Goal: Task Accomplishment & Management: Complete application form

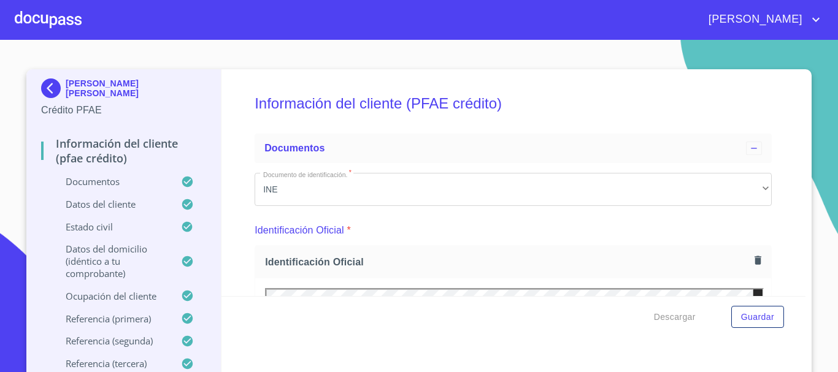
scroll to position [544, 0]
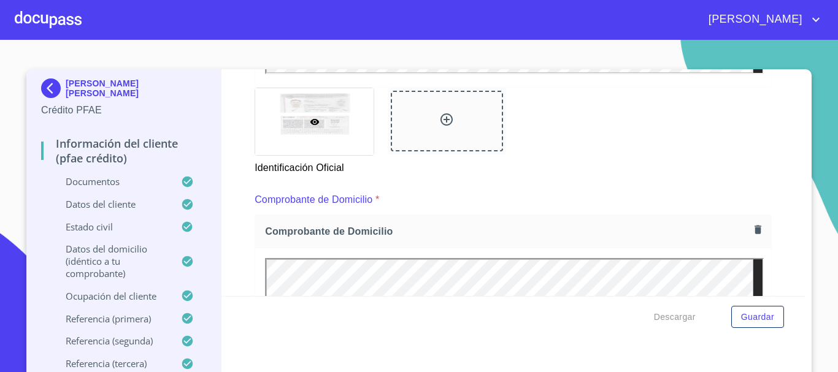
click at [38, 26] on div at bounding box center [48, 19] width 67 height 39
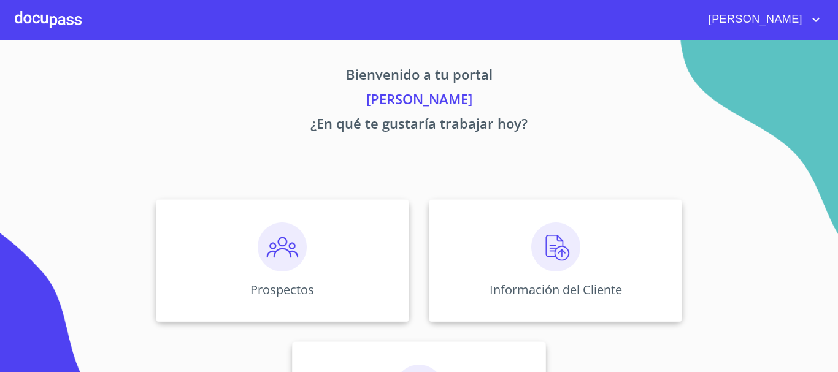
click at [554, 253] on img at bounding box center [555, 247] width 49 height 49
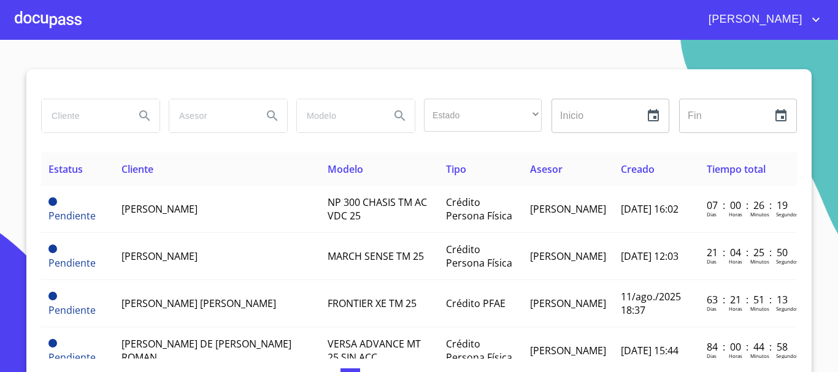
click at [65, 22] on div at bounding box center [48, 19] width 67 height 39
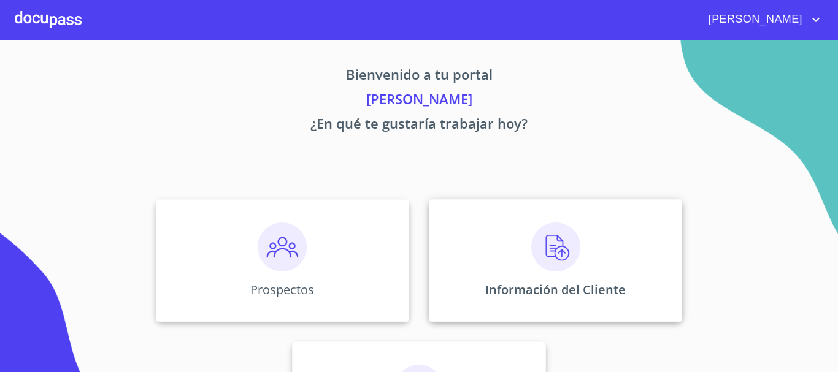
click at [540, 250] on img at bounding box center [555, 247] width 49 height 49
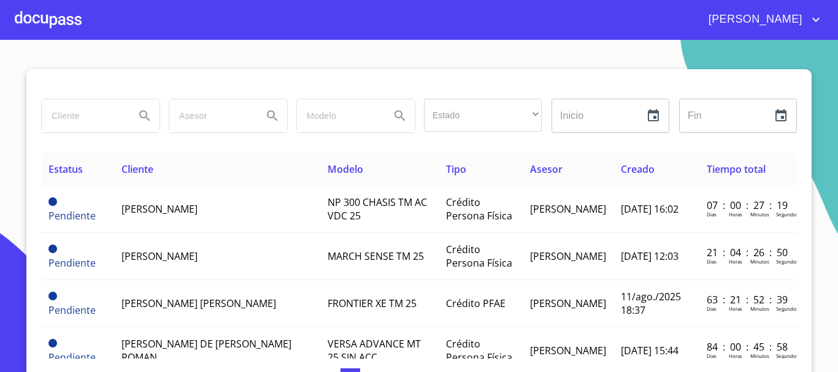
click at [117, 115] on input "search" at bounding box center [83, 115] width 83 height 33
type input "[PERSON_NAME]"
click at [139, 118] on icon "Search" at bounding box center [144, 115] width 10 height 10
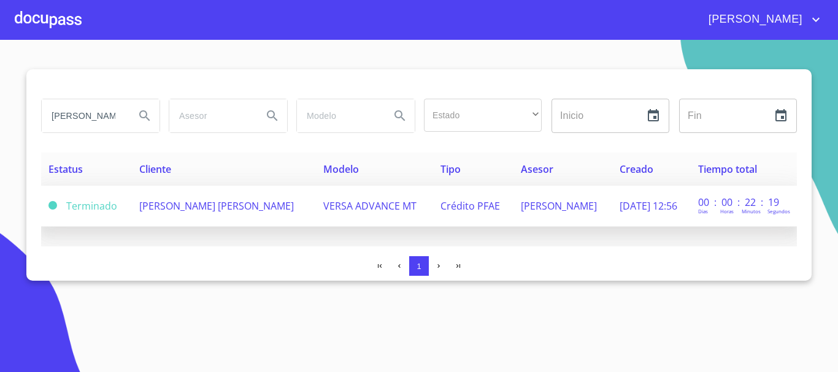
click at [297, 197] on td "[PERSON_NAME] [PERSON_NAME]" at bounding box center [224, 206] width 184 height 41
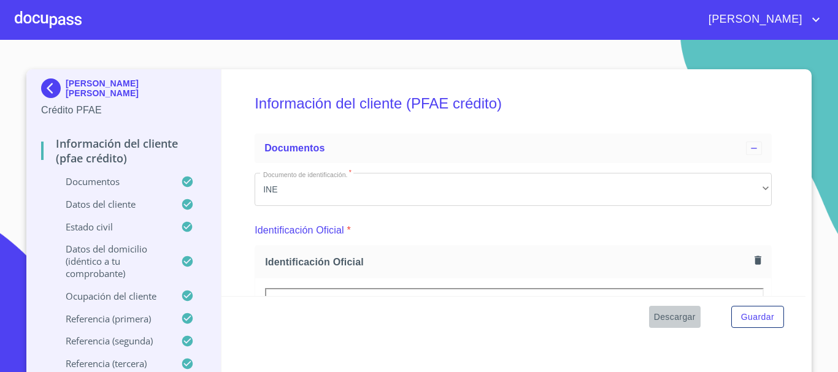
click at [677, 316] on span "Descargar" at bounding box center [675, 317] width 42 height 15
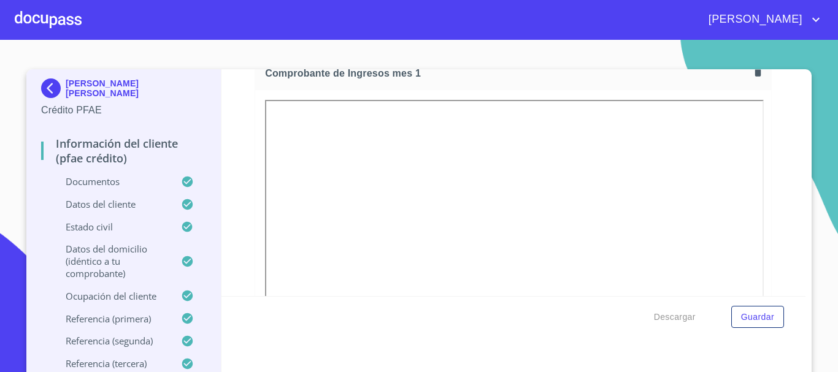
scroll to position [1226, 0]
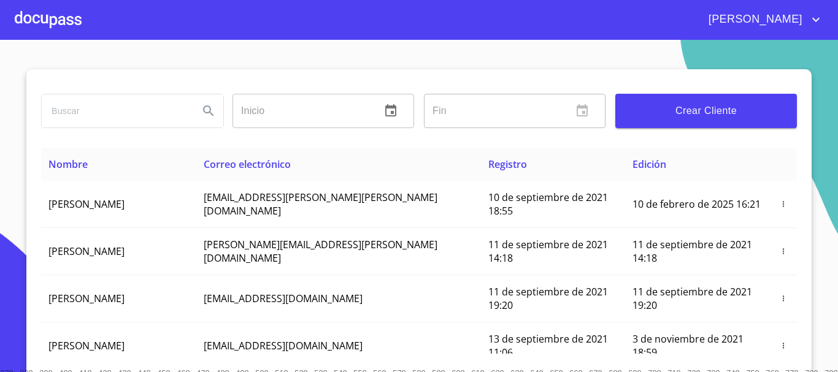
click at [67, 124] on input "search" at bounding box center [115, 110] width 147 height 33
type input "hugo armando"
click at [203, 106] on icon "Search" at bounding box center [208, 110] width 10 height 10
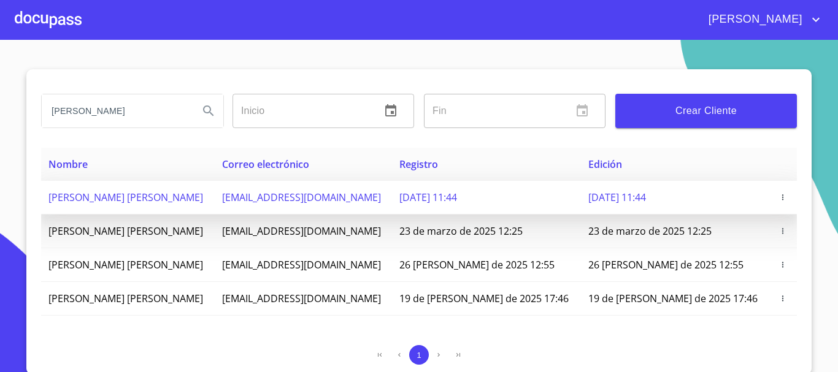
click at [215, 200] on td "[PERSON_NAME] [PERSON_NAME]" at bounding box center [128, 198] width 174 height 34
click at [277, 197] on span "hmorasoto06@yahoo.com" at bounding box center [301, 197] width 159 height 13
click at [139, 199] on span "[PERSON_NAME] [PERSON_NAME]" at bounding box center [125, 197] width 155 height 13
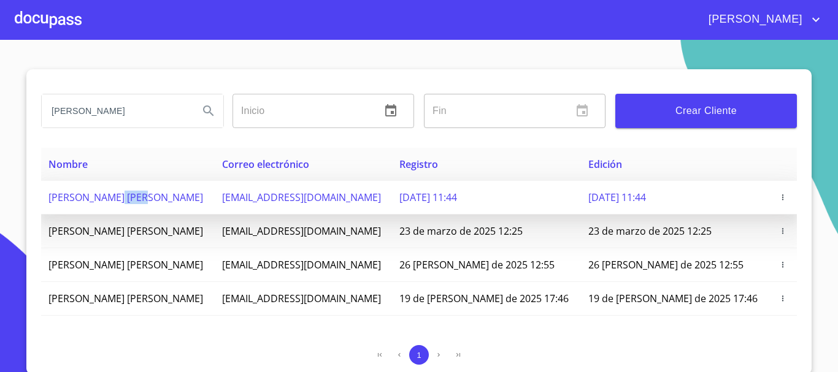
click at [139, 199] on span "[PERSON_NAME] [PERSON_NAME]" at bounding box center [125, 197] width 155 height 13
click at [294, 196] on span "hmorasoto06@yahoo.com" at bounding box center [301, 197] width 159 height 13
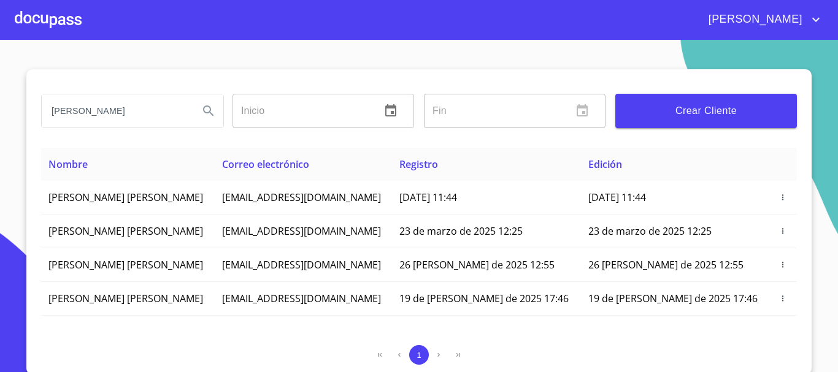
click at [62, 17] on div at bounding box center [48, 19] width 67 height 39
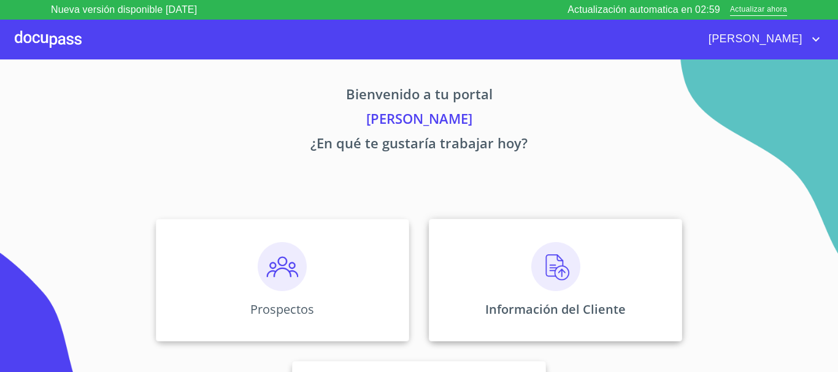
click at [548, 267] on img at bounding box center [555, 266] width 49 height 49
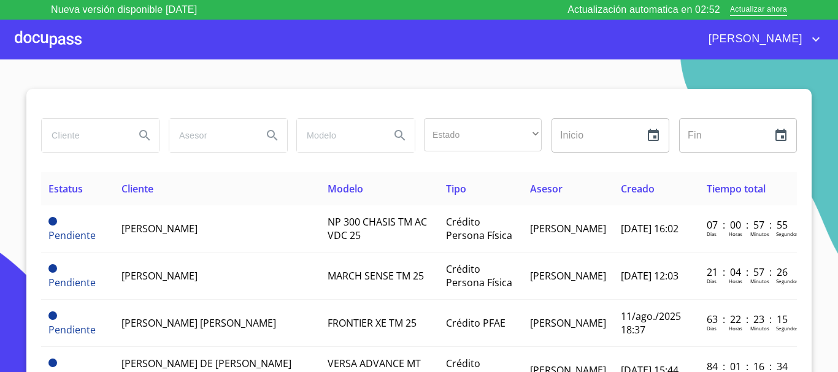
click at [37, 34] on div at bounding box center [48, 39] width 67 height 39
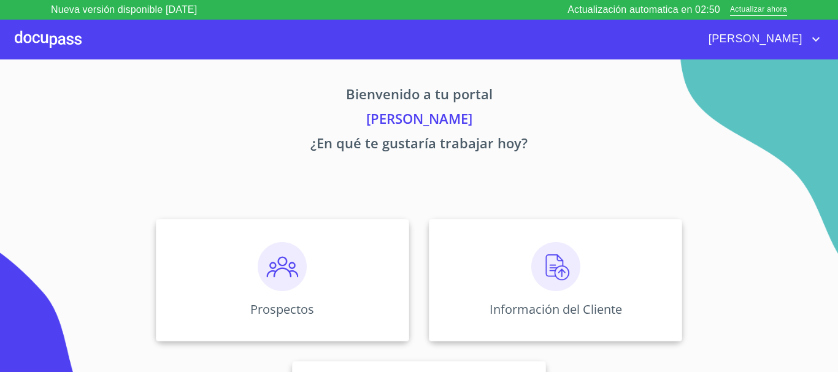
click at [40, 36] on div at bounding box center [48, 39] width 67 height 39
click at [281, 275] on img at bounding box center [282, 266] width 49 height 49
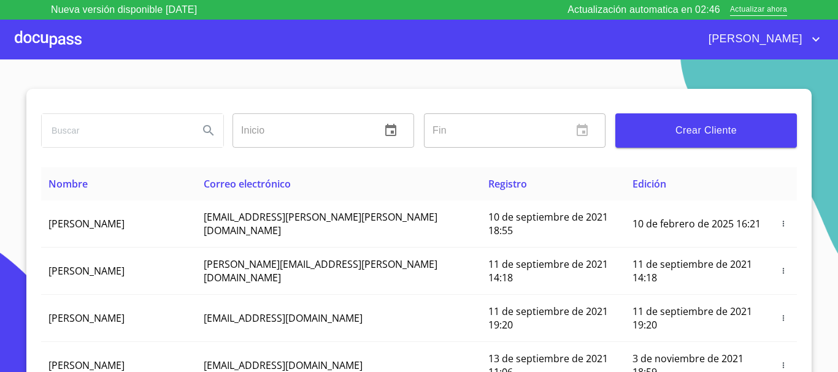
click at [154, 132] on input "search" at bounding box center [115, 130] width 147 height 33
type input "hugo armando"
click at [201, 131] on icon "Search" at bounding box center [208, 130] width 15 height 15
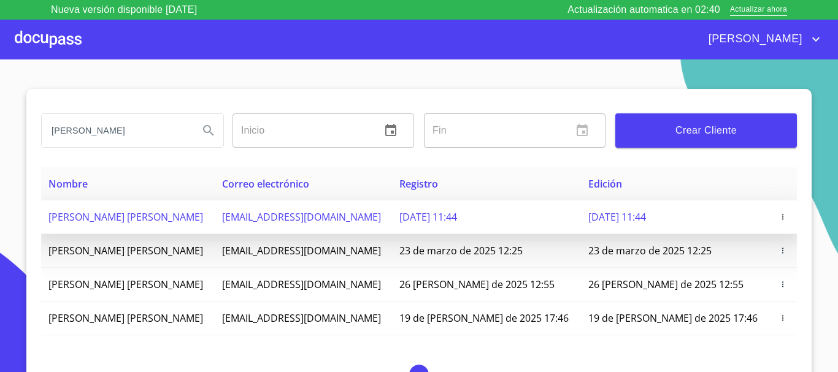
click at [309, 219] on span "hmorasoto06@yahoo.com" at bounding box center [301, 216] width 159 height 13
click at [778, 215] on icon "button" at bounding box center [782, 217] width 9 height 9
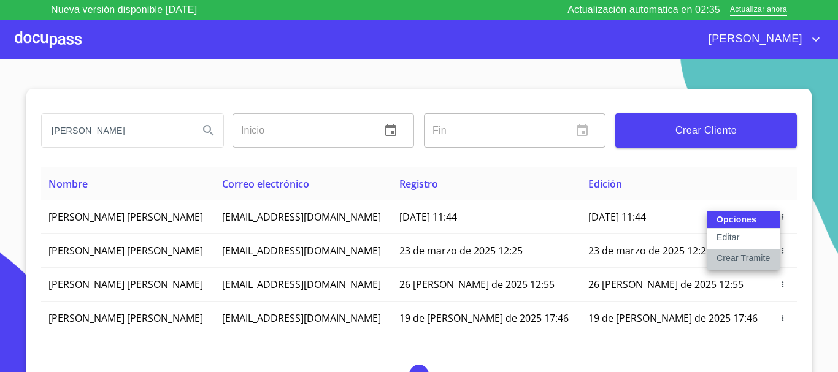
click at [738, 258] on p "Crear Tramite" at bounding box center [743, 258] width 54 height 12
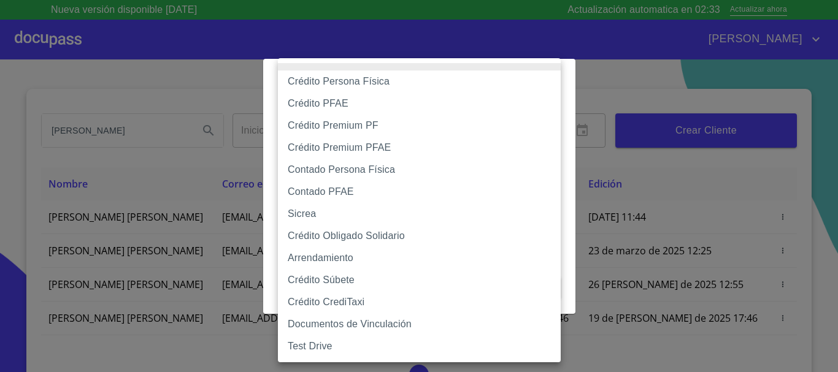
click at [381, 134] on body "Nueva versión disponible 4.02.10 Actualización automatica en 02:33 Actualizar a…" at bounding box center [419, 186] width 838 height 372
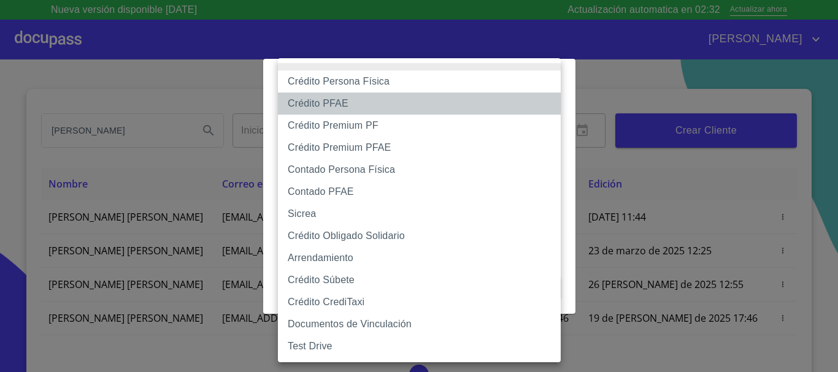
click at [353, 100] on li "Crédito PFAE" at bounding box center [419, 104] width 283 height 22
type input "60bfa0150d9865ccc24afd7c"
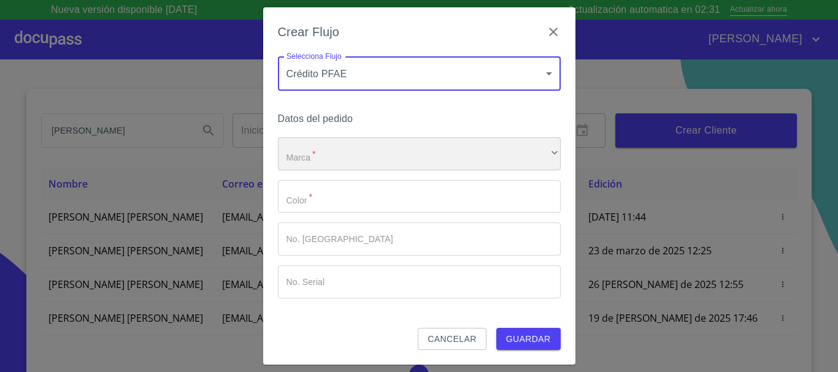
click at [342, 154] on div "​" at bounding box center [419, 153] width 283 height 33
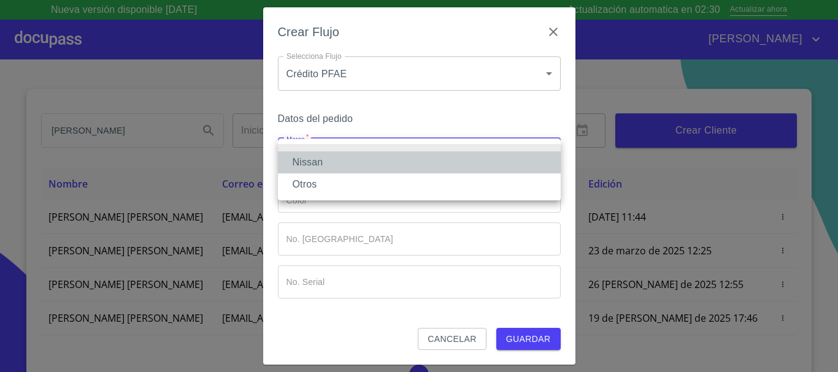
click at [329, 159] on li "Nissan" at bounding box center [419, 162] width 283 height 22
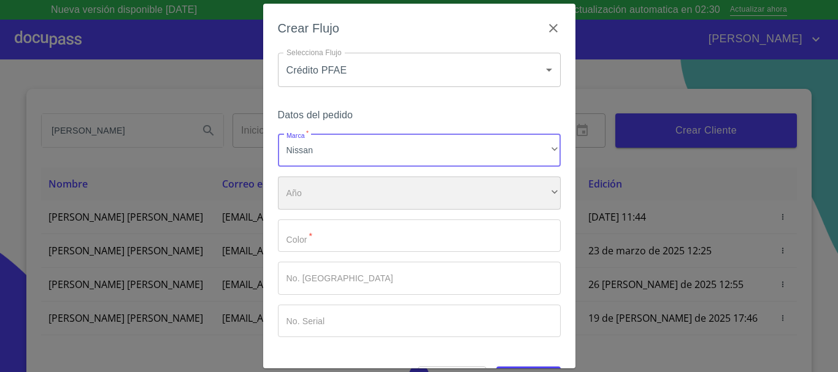
click at [324, 199] on div "​" at bounding box center [419, 193] width 283 height 33
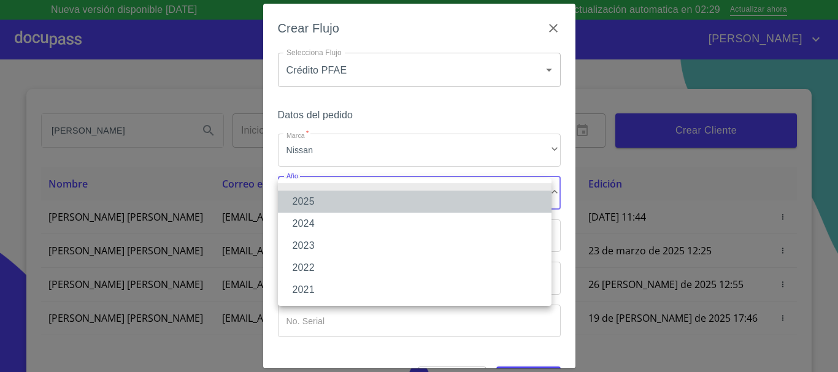
click at [324, 199] on li "2025" at bounding box center [414, 202] width 273 height 22
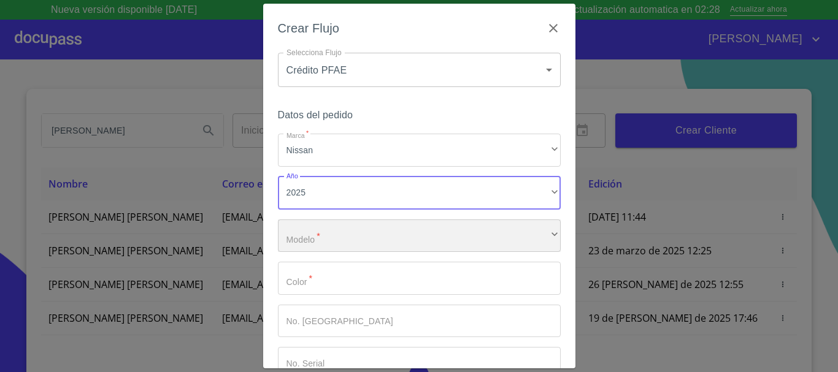
click at [319, 237] on div "​" at bounding box center [419, 235] width 283 height 33
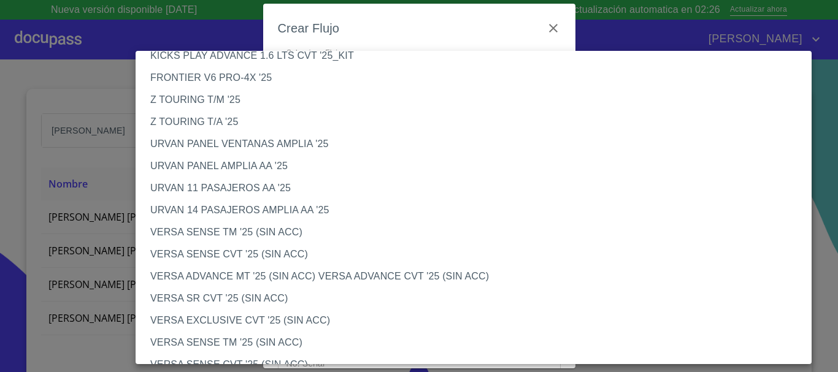
scroll to position [307, 0]
click at [246, 234] on li "VERSA SENSE TM '25 (SIN ACC)" at bounding box center [477, 231] width 685 height 22
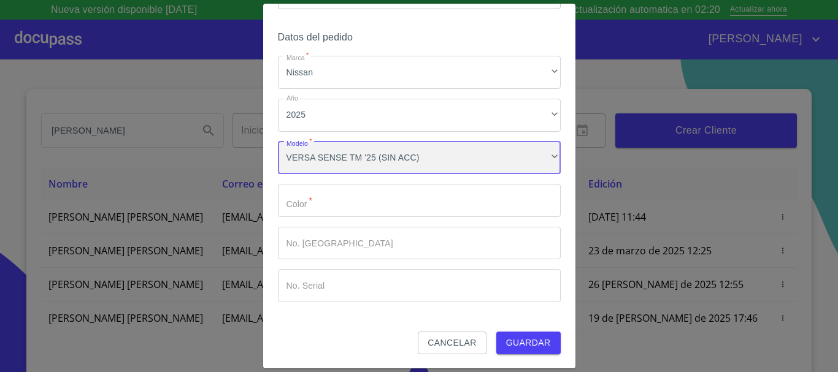
scroll to position [78, 0]
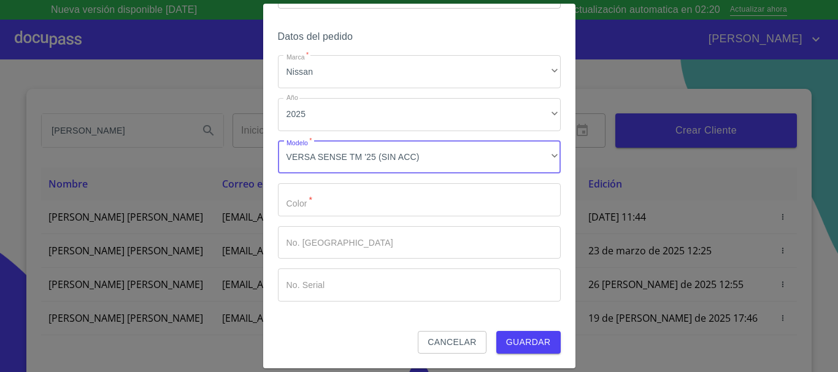
click at [527, 339] on span "Guardar" at bounding box center [528, 342] width 45 height 15
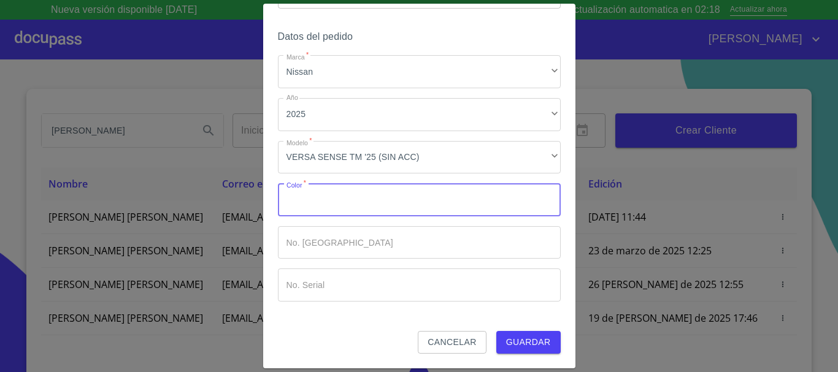
click at [297, 201] on input "Marca   *" at bounding box center [419, 199] width 283 height 33
type input "gris"
click at [517, 350] on button "Guardar" at bounding box center [528, 342] width 64 height 23
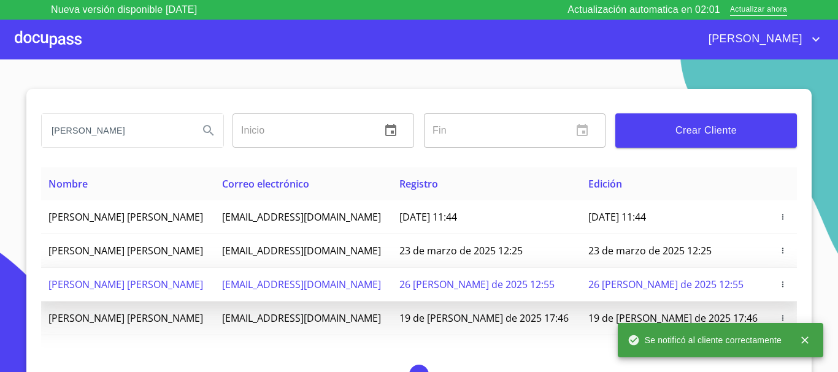
click at [203, 286] on span "[PERSON_NAME] [PERSON_NAME]" at bounding box center [125, 284] width 155 height 13
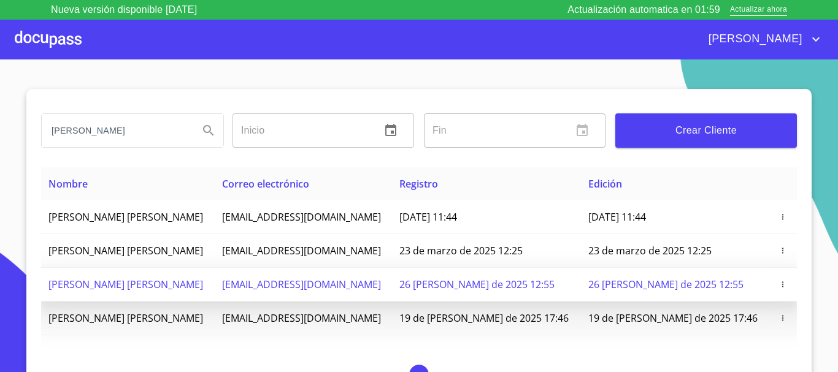
click at [778, 285] on icon "button" at bounding box center [782, 284] width 9 height 9
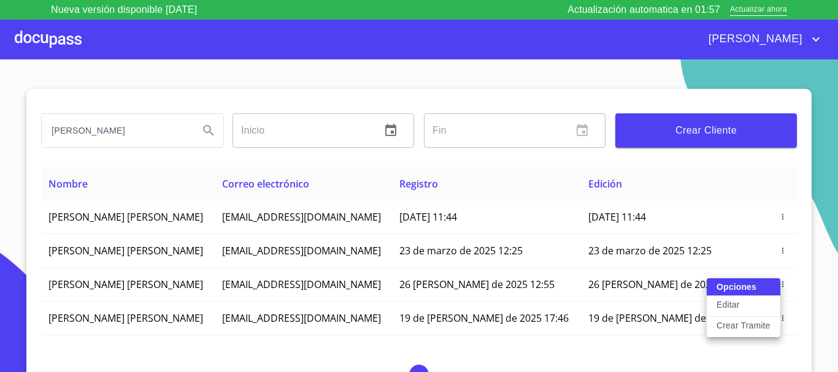
click at [735, 327] on p "Crear Tramite" at bounding box center [743, 325] width 54 height 12
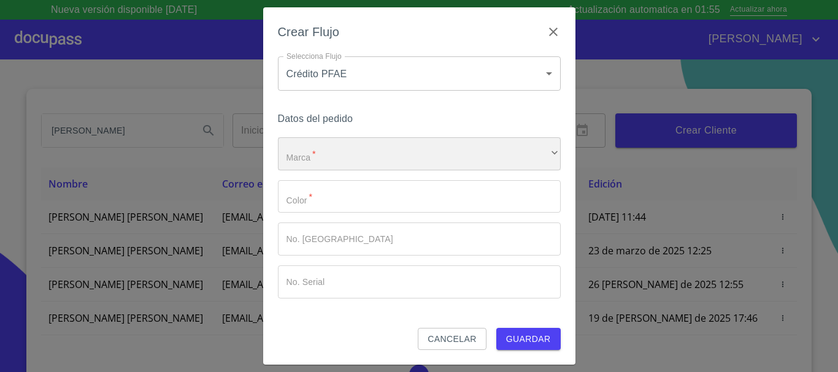
click at [339, 157] on div "​" at bounding box center [419, 153] width 283 height 33
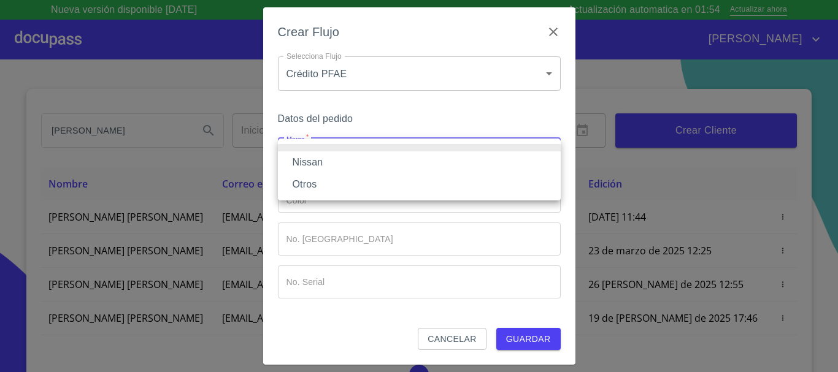
click at [321, 165] on li "Nissan" at bounding box center [419, 162] width 283 height 22
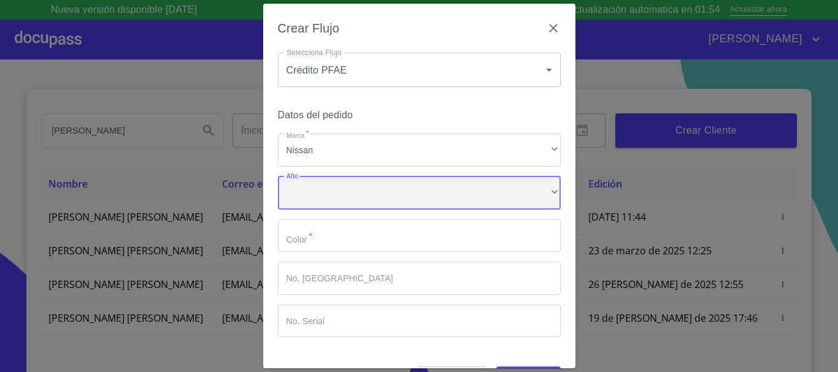
click at [319, 198] on div "​" at bounding box center [419, 193] width 283 height 33
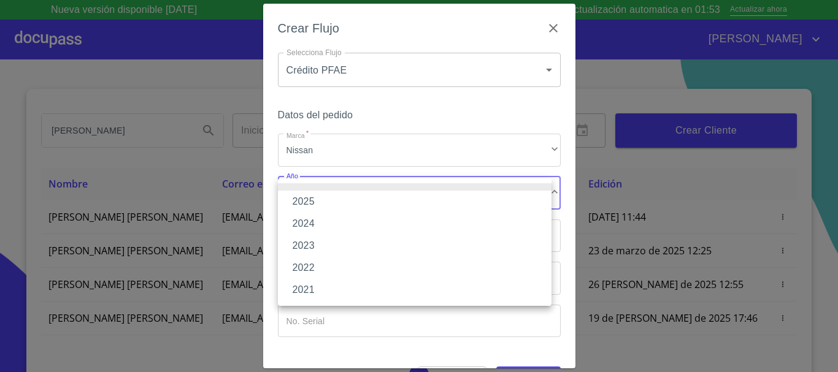
click at [318, 202] on li "2025" at bounding box center [414, 202] width 273 height 22
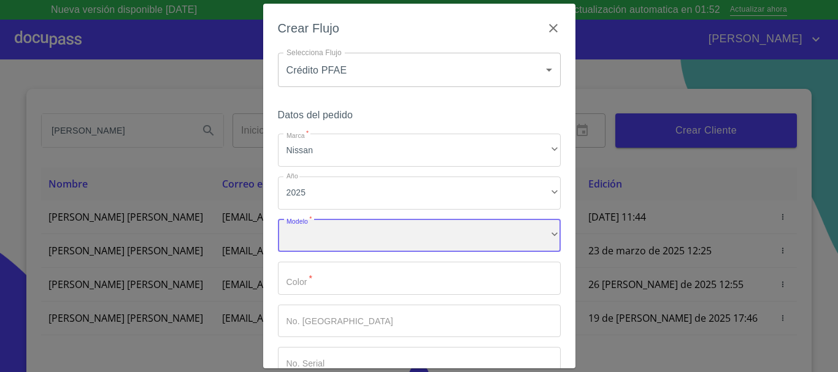
click at [316, 239] on div "​" at bounding box center [419, 235] width 283 height 33
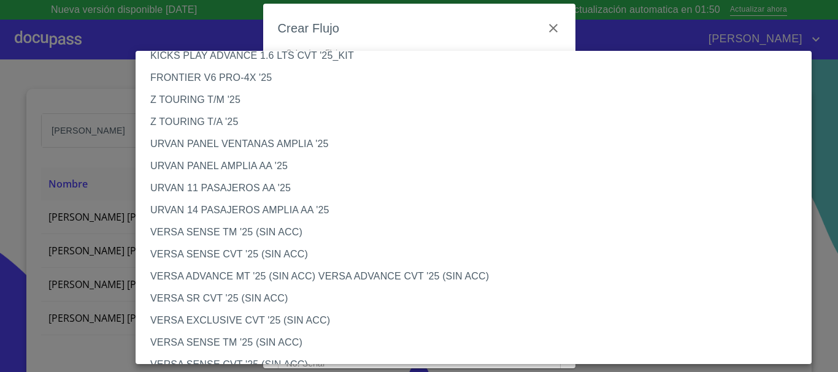
scroll to position [307, 0]
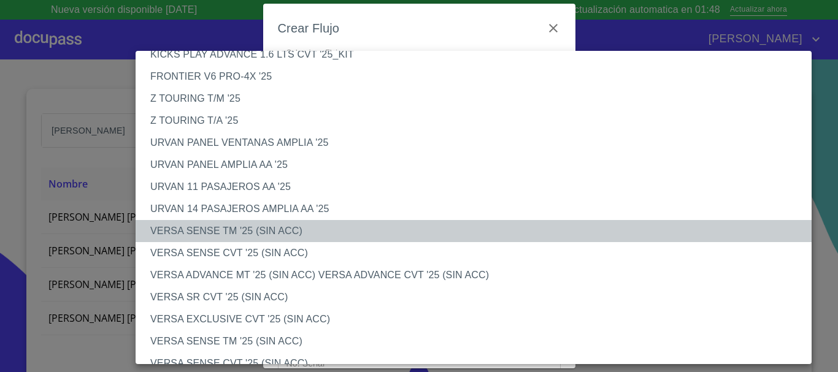
click at [260, 237] on li "VERSA SENSE TM '25 (SIN ACC)" at bounding box center [477, 231] width 685 height 22
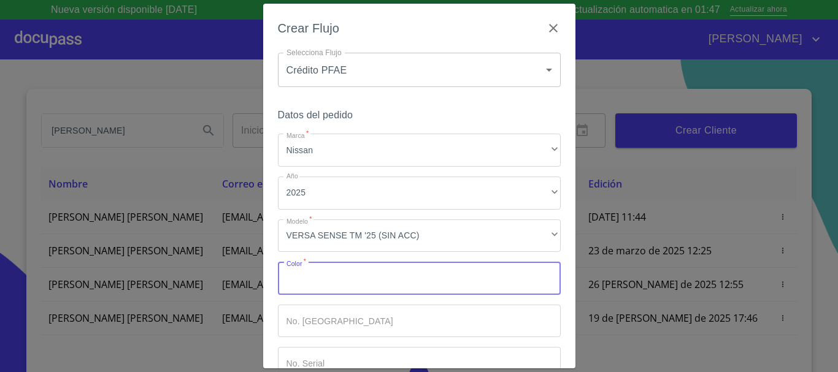
click at [310, 285] on input "Marca   *" at bounding box center [419, 278] width 283 height 33
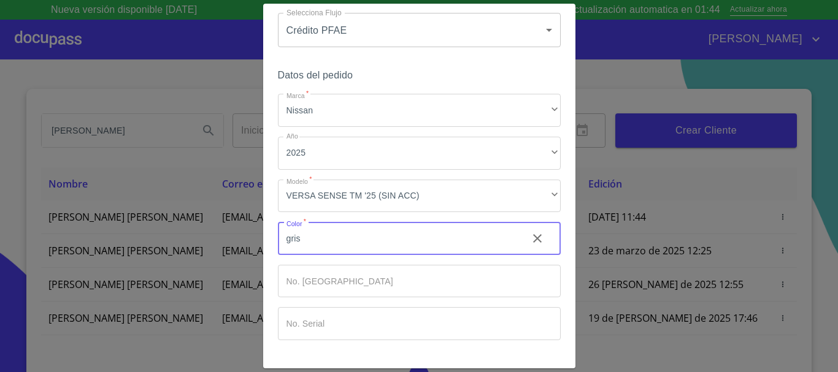
scroll to position [78, 0]
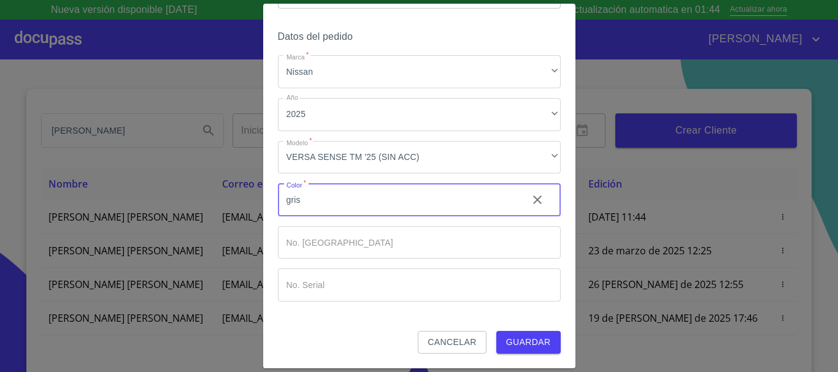
type input "gris"
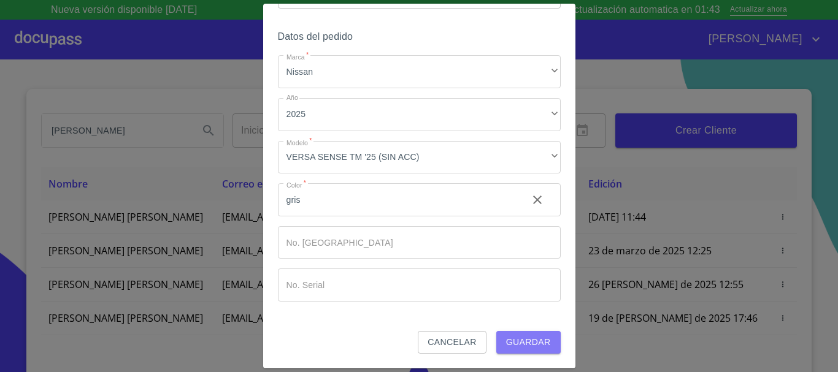
click at [508, 336] on span "Guardar" at bounding box center [528, 342] width 45 height 15
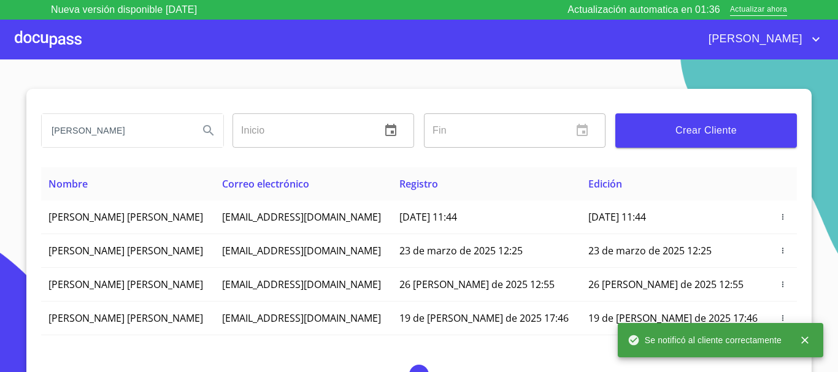
click at [56, 37] on div at bounding box center [48, 39] width 67 height 39
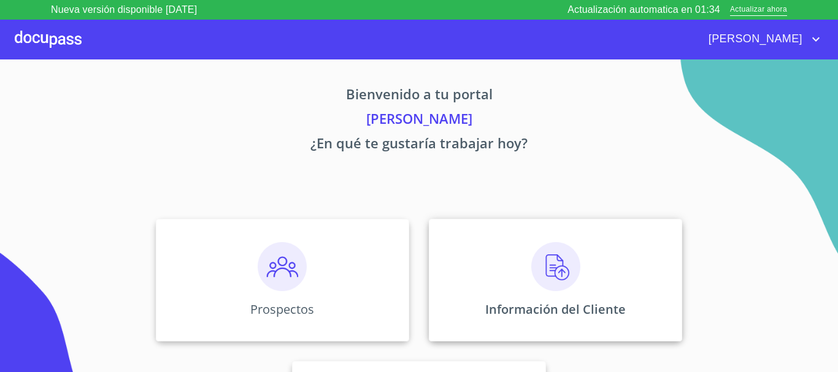
click at [562, 270] on img at bounding box center [555, 266] width 49 height 49
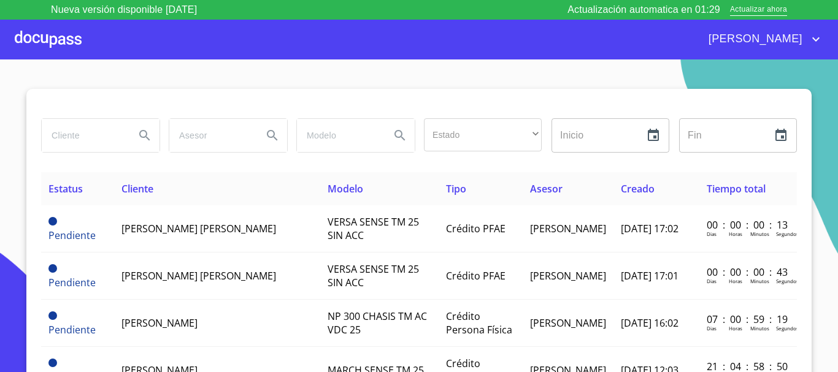
click at [104, 137] on input "search" at bounding box center [83, 135] width 83 height 33
type input "hugo armando"
click at [137, 137] on icon "Search" at bounding box center [144, 135] width 15 height 15
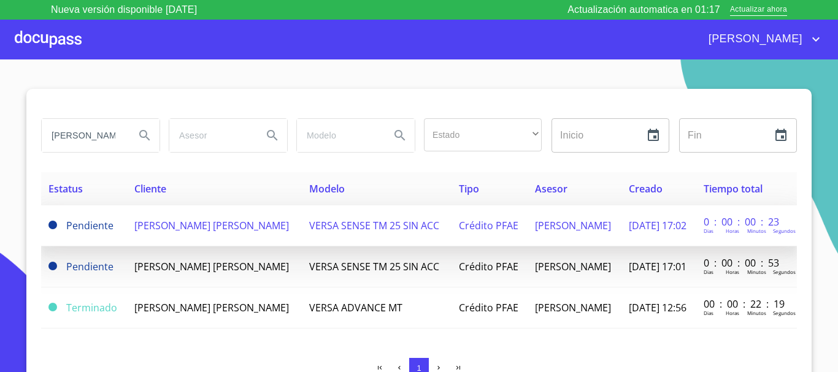
click at [240, 224] on span "[PERSON_NAME] [PERSON_NAME]" at bounding box center [211, 225] width 155 height 13
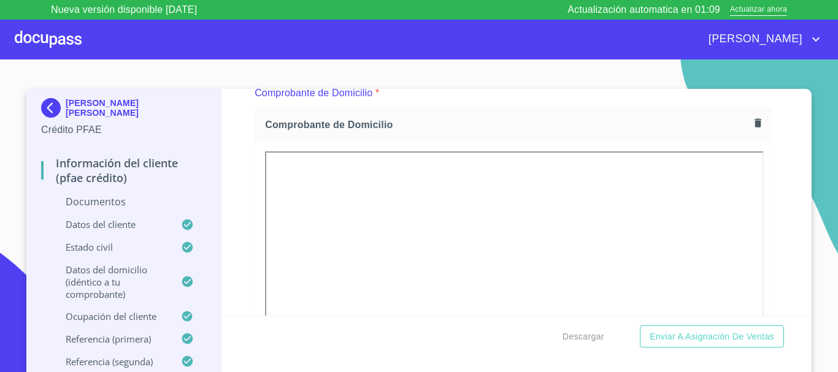
scroll to position [674, 0]
click at [752, 121] on icon "button" at bounding box center [758, 119] width 12 height 12
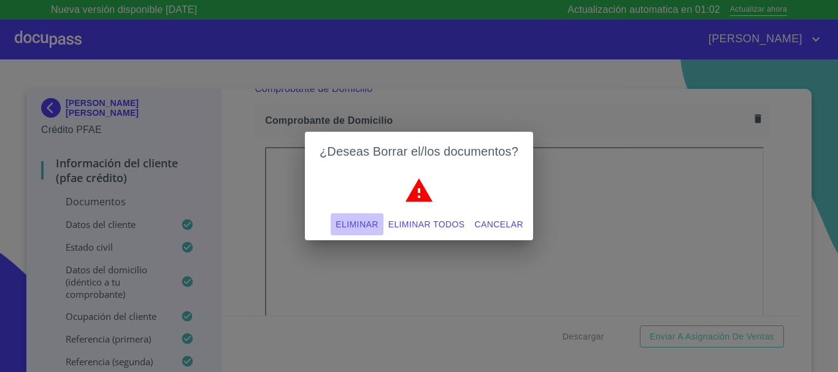
click at [338, 222] on span "Eliminar" at bounding box center [356, 224] width 42 height 15
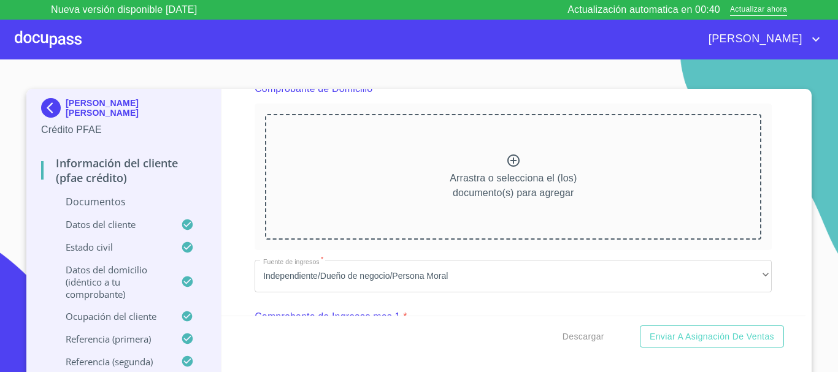
click at [507, 161] on icon at bounding box center [513, 161] width 12 height 12
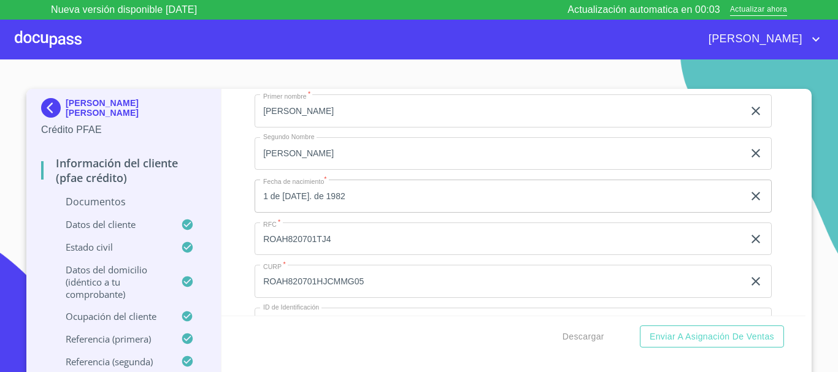
scroll to position [3127, 0]
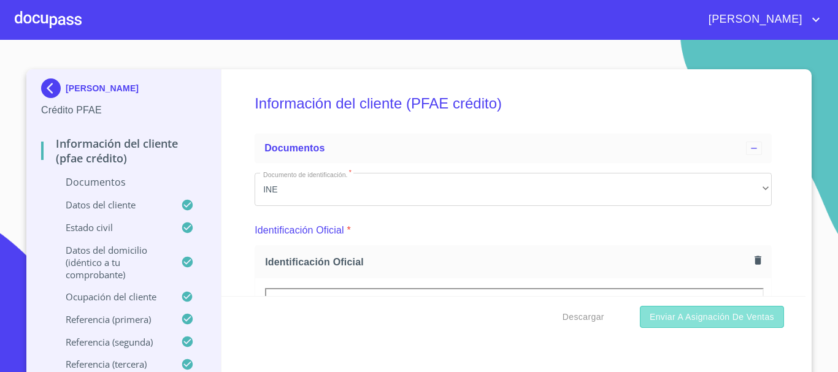
click at [698, 313] on span "Enviar a Asignación de Ventas" at bounding box center [711, 317] width 124 height 15
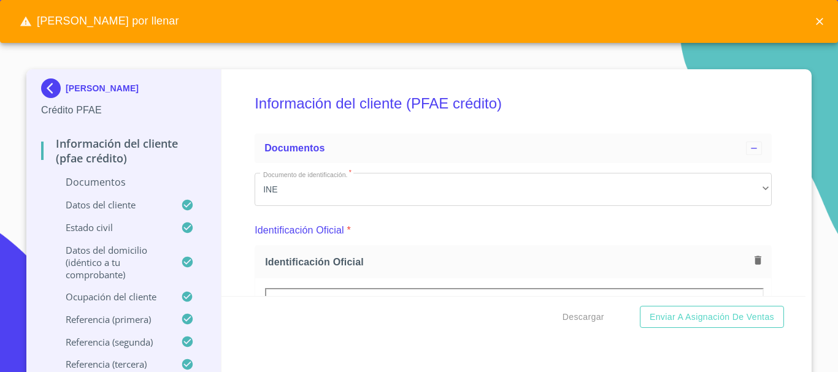
click at [819, 19] on icon "close" at bounding box center [819, 21] width 12 height 12
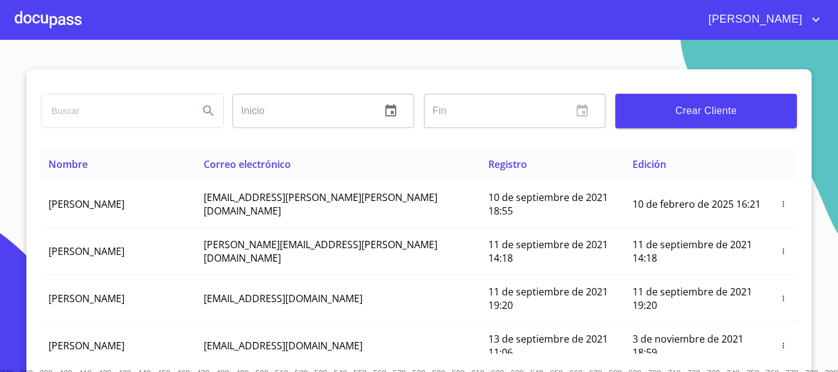
click at [71, 21] on div at bounding box center [48, 19] width 67 height 39
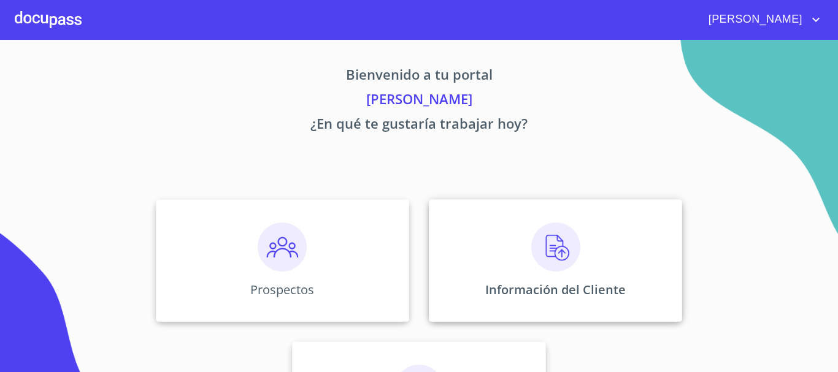
click at [555, 249] on img at bounding box center [555, 247] width 49 height 49
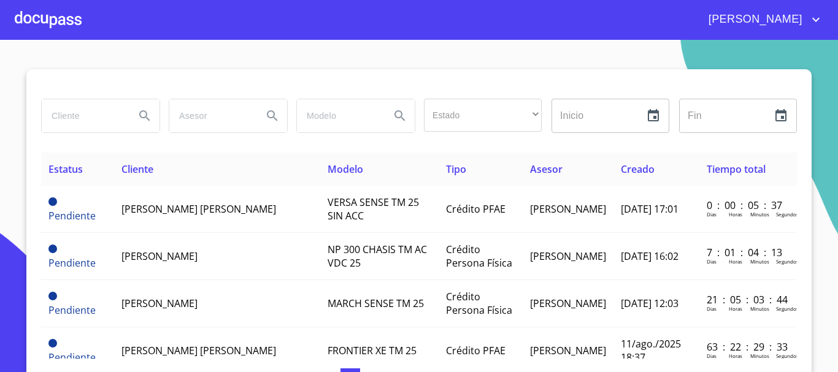
click at [78, 120] on input "search" at bounding box center [83, 115] width 83 height 33
type input "[PERSON_NAME]"
click at [137, 128] on button "Search" at bounding box center [144, 115] width 29 height 29
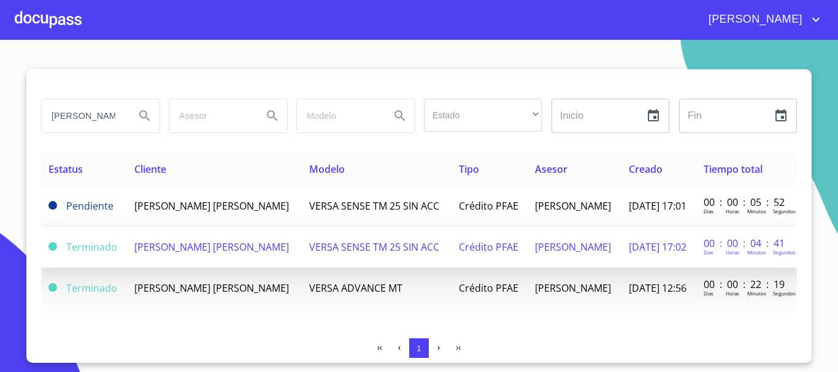
click at [310, 254] on span "VERSA SENSE TM 25 SIN ACC" at bounding box center [374, 246] width 130 height 13
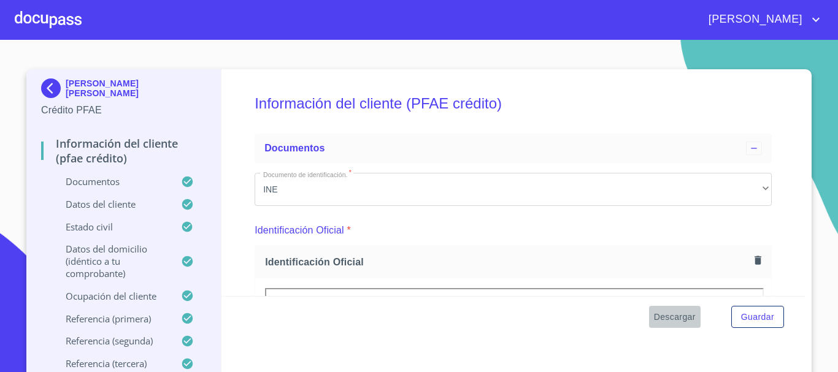
click at [682, 318] on span "Descargar" at bounding box center [675, 317] width 42 height 15
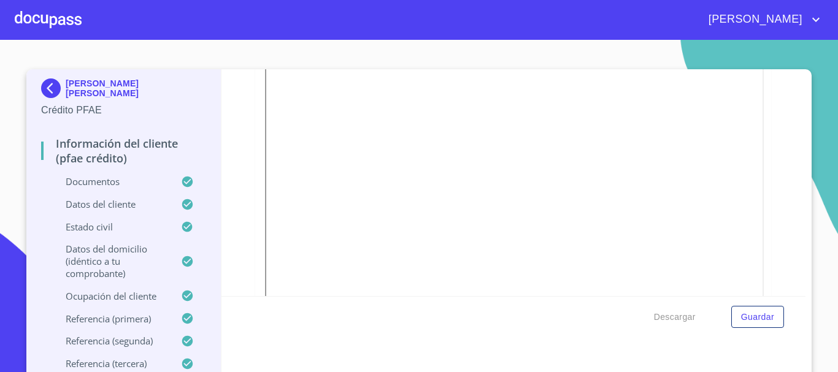
scroll to position [858, 0]
click at [144, 318] on p "Referencia (primera)" at bounding box center [111, 319] width 140 height 12
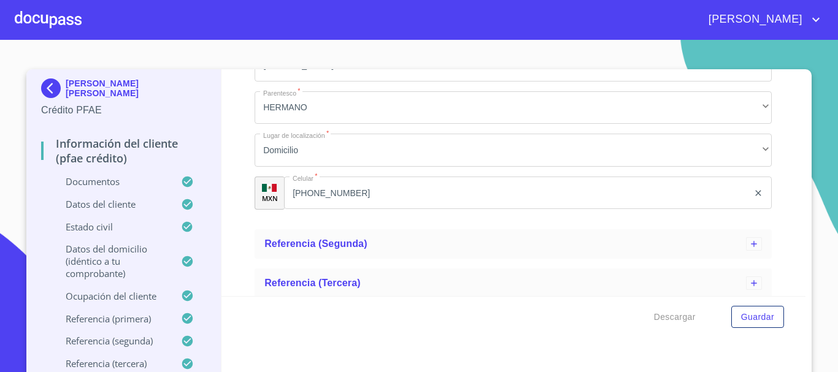
scroll to position [495, 0]
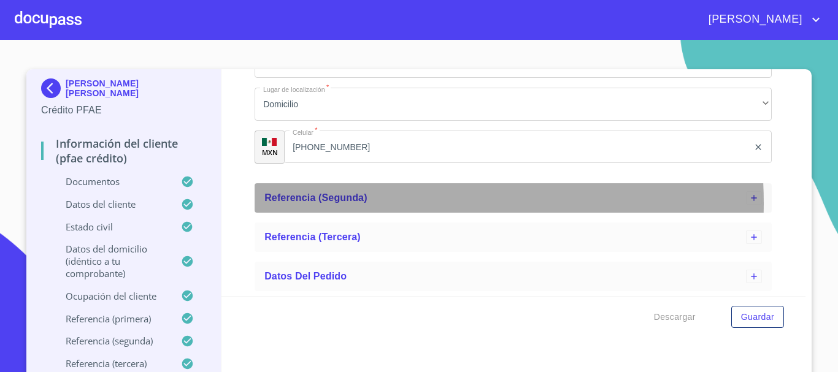
click at [373, 203] on div "Referencia (segunda)" at bounding box center [504, 198] width 481 height 15
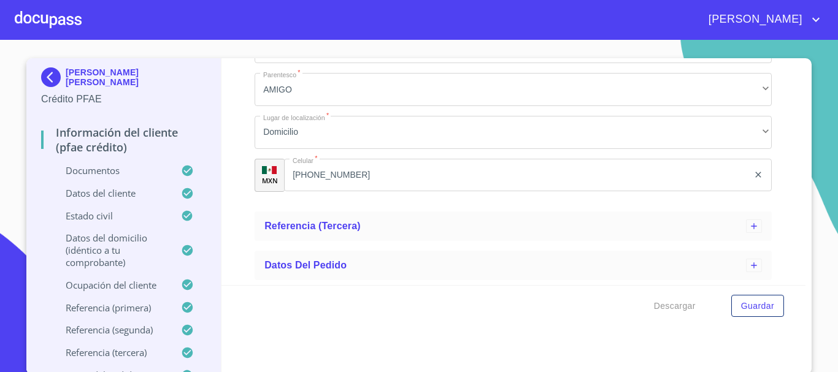
scroll to position [13, 0]
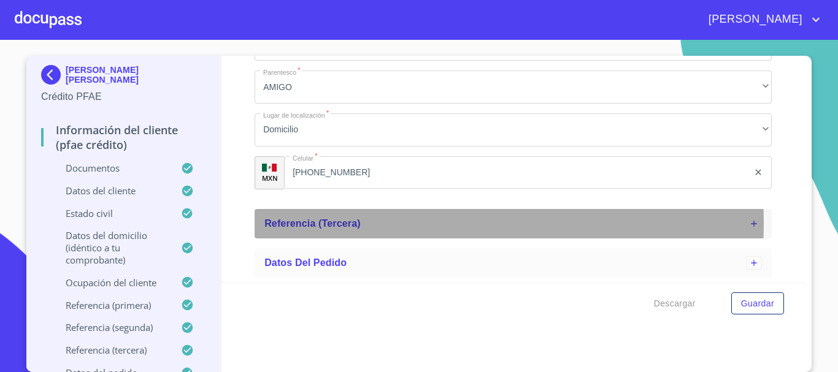
click at [361, 224] on div "Referencia (tercera)" at bounding box center [504, 223] width 481 height 15
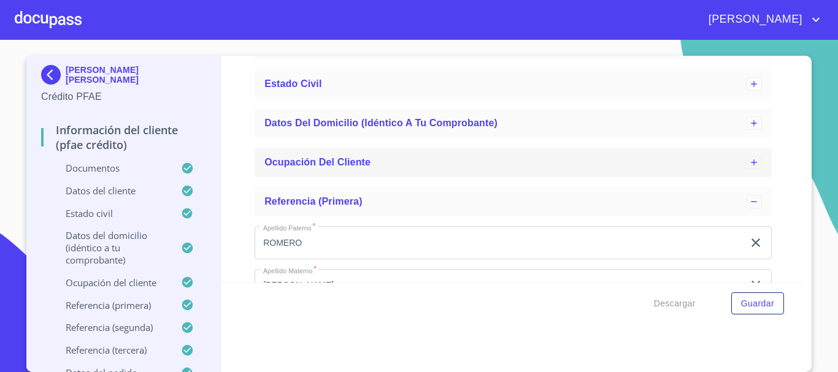
scroll to position [184, 0]
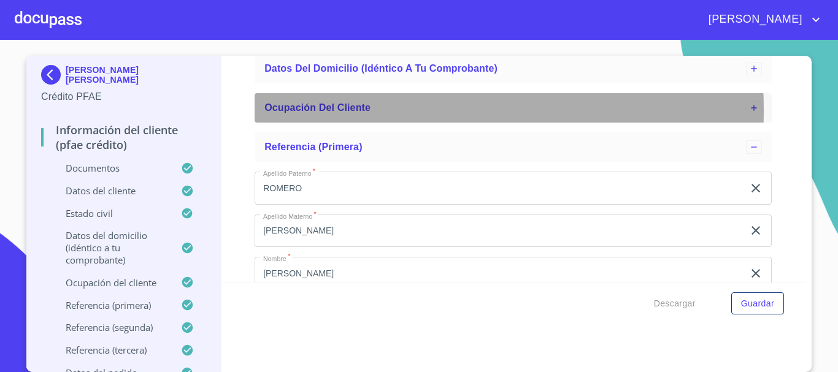
click at [326, 110] on span "Ocupación del Cliente" at bounding box center [317, 107] width 106 height 10
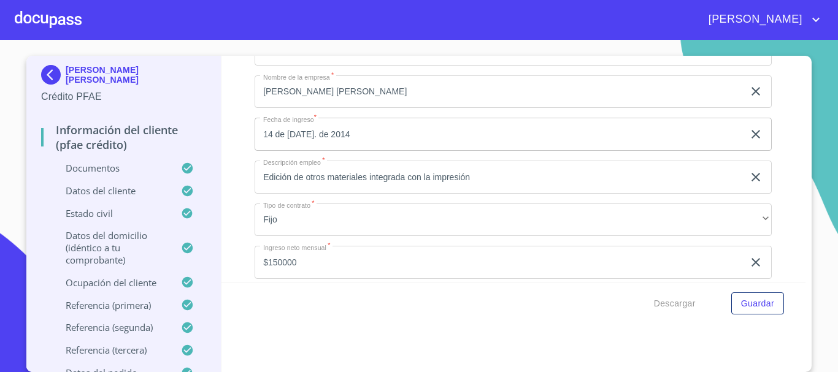
scroll to position [245, 0]
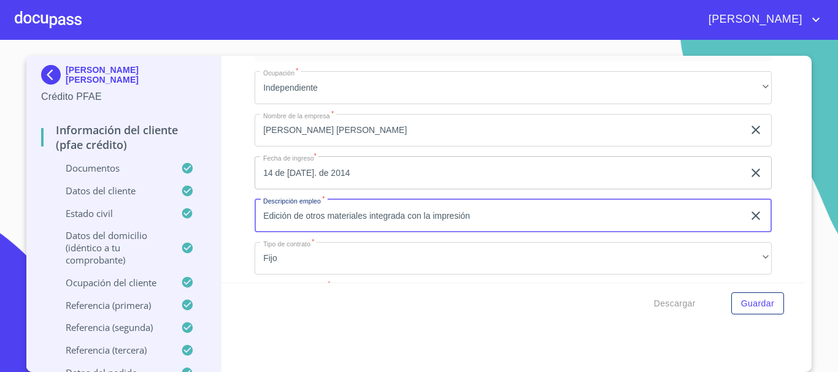
drag, startPoint x: 257, startPoint y: 216, endPoint x: 476, endPoint y: 215, distance: 218.9
click at [476, 215] on input "Edición de otros materiales integrada con la impresión" at bounding box center [498, 215] width 489 height 33
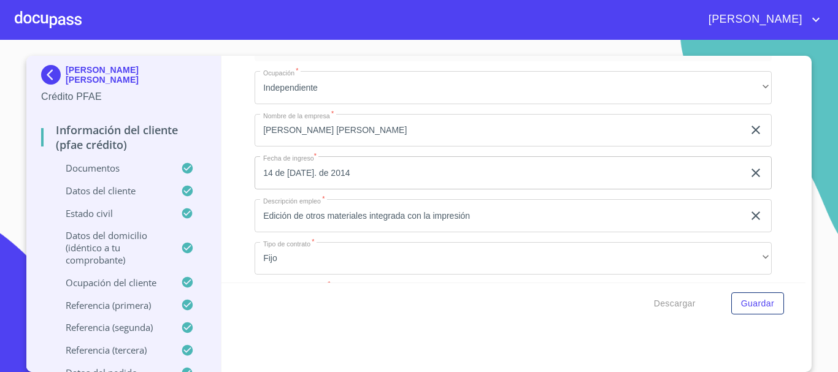
click at [64, 21] on div at bounding box center [48, 19] width 67 height 39
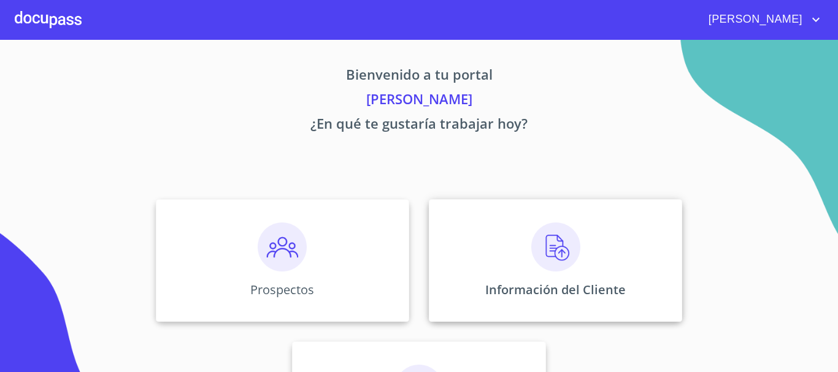
click at [536, 248] on img at bounding box center [555, 247] width 49 height 49
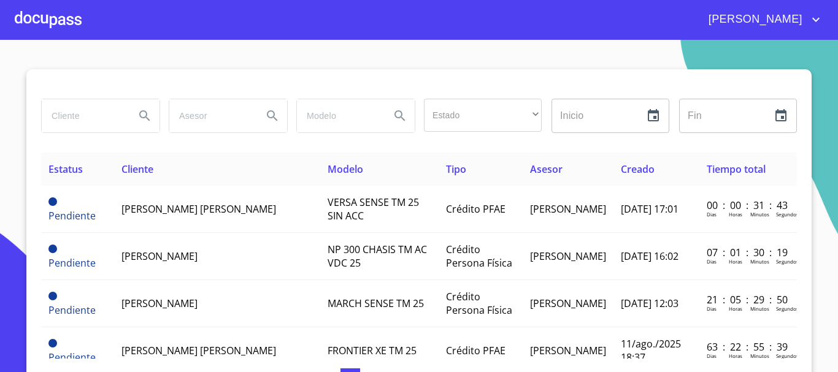
click at [62, 118] on input "search" at bounding box center [83, 115] width 83 height 33
type input "[PERSON_NAME]"
click at [137, 119] on icon "Search" at bounding box center [144, 116] width 15 height 15
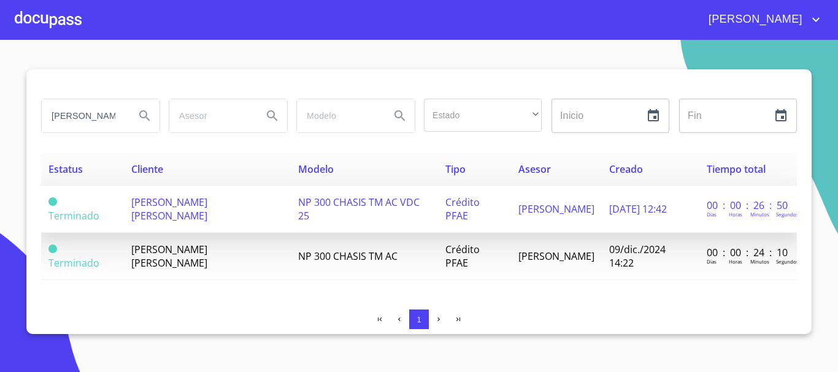
click at [175, 215] on span "[PERSON_NAME] [PERSON_NAME]" at bounding box center [169, 209] width 76 height 27
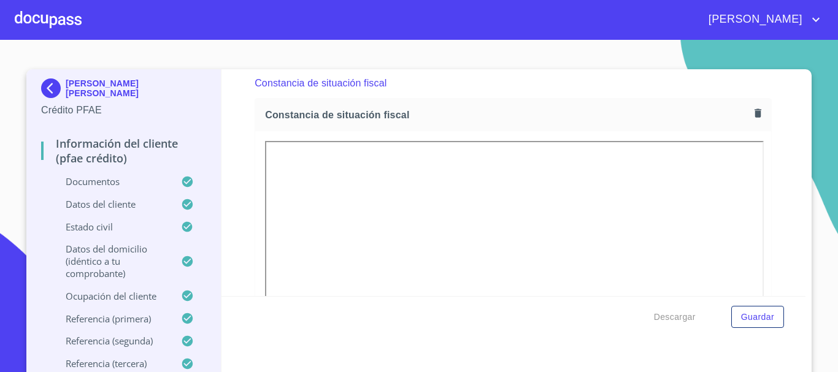
scroll to position [3311, 0]
